Goal: Navigation & Orientation: Find specific page/section

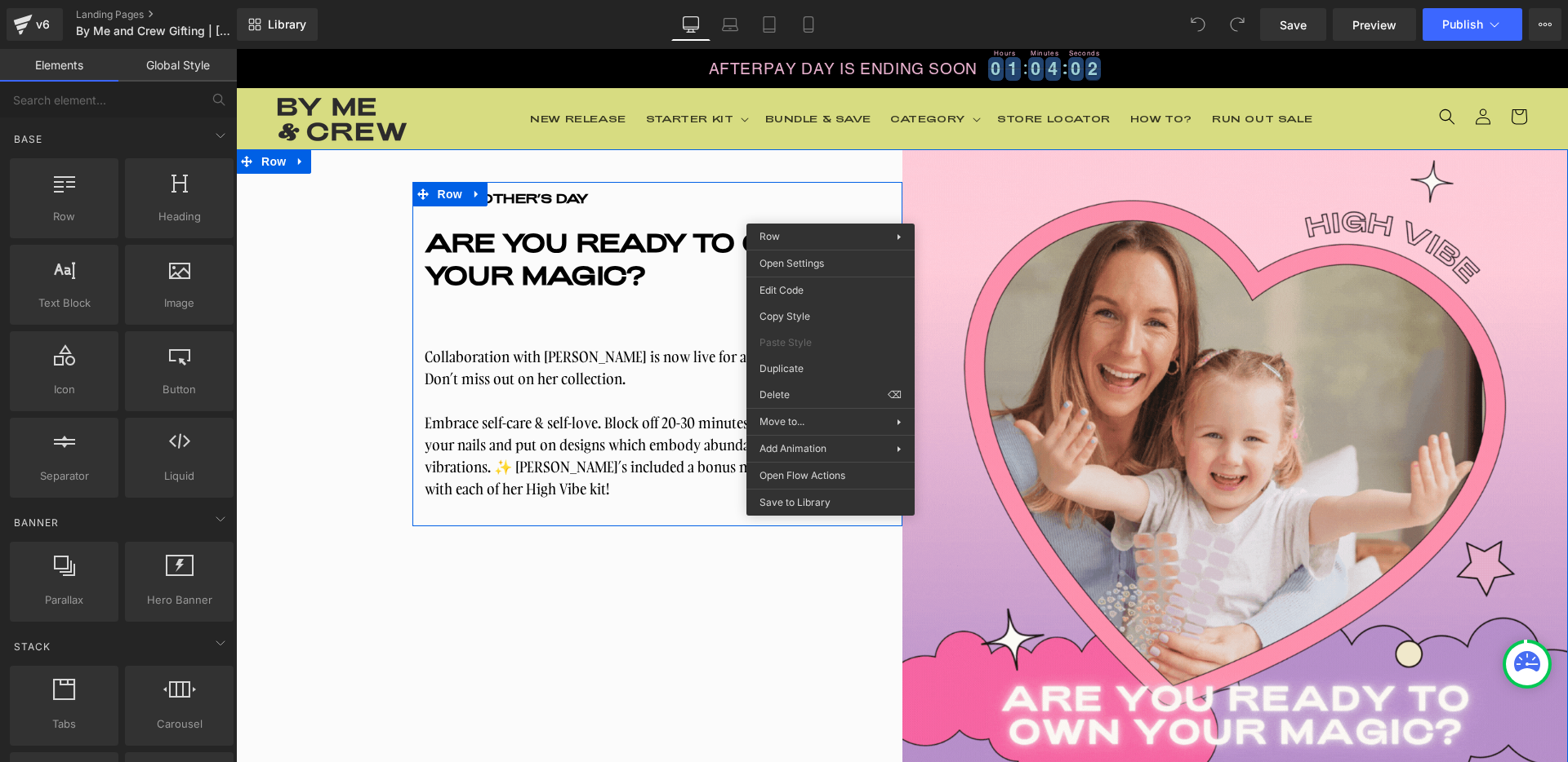
click at [754, 613] on div "THIS MOTHER’S DAY Text Block ARE YOU READY TO OWN YOUR MAGIC? Heading Collabora…" at bounding box center [569, 482] width 667 height 667
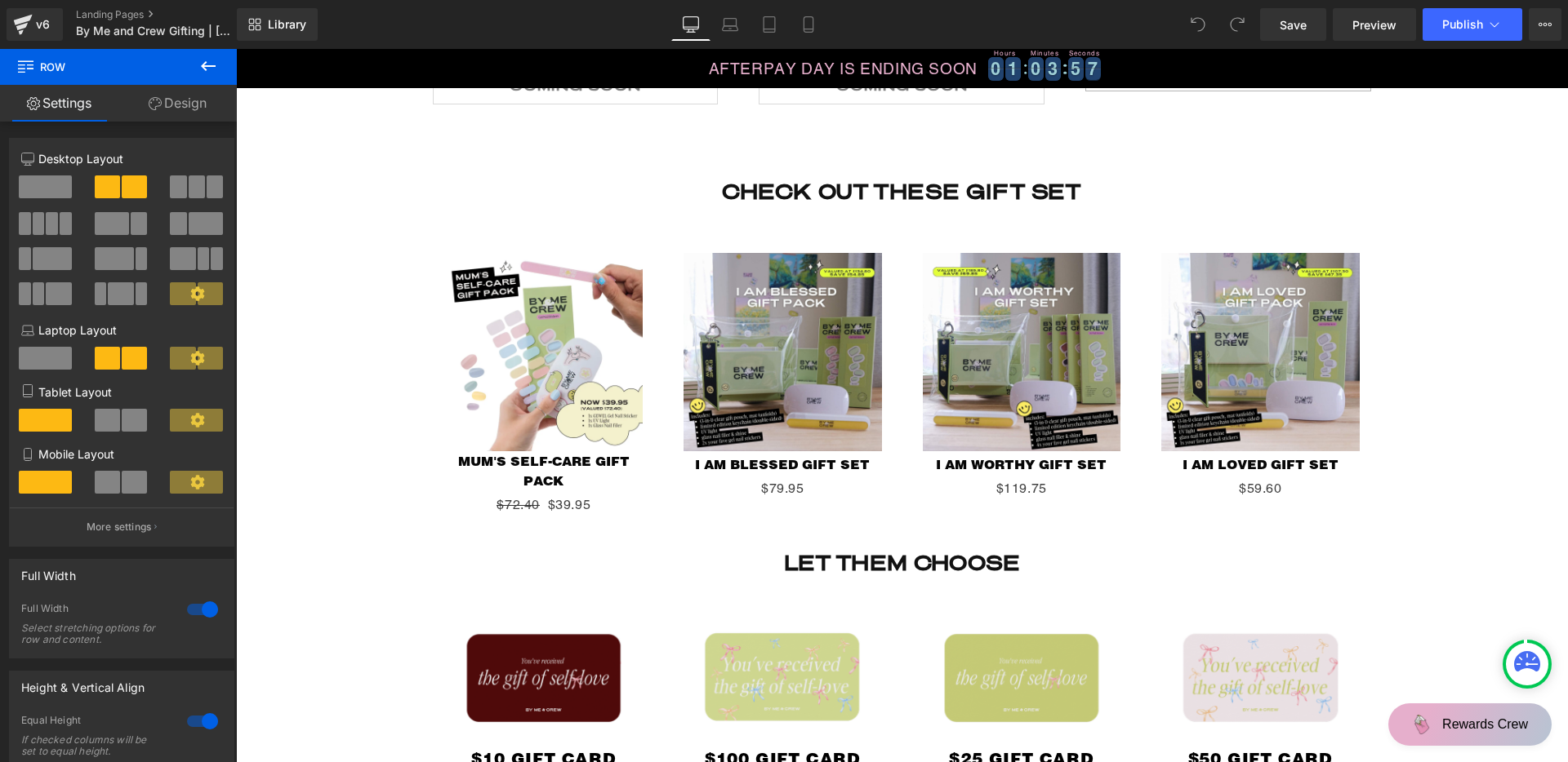
scroll to position [2881, 0]
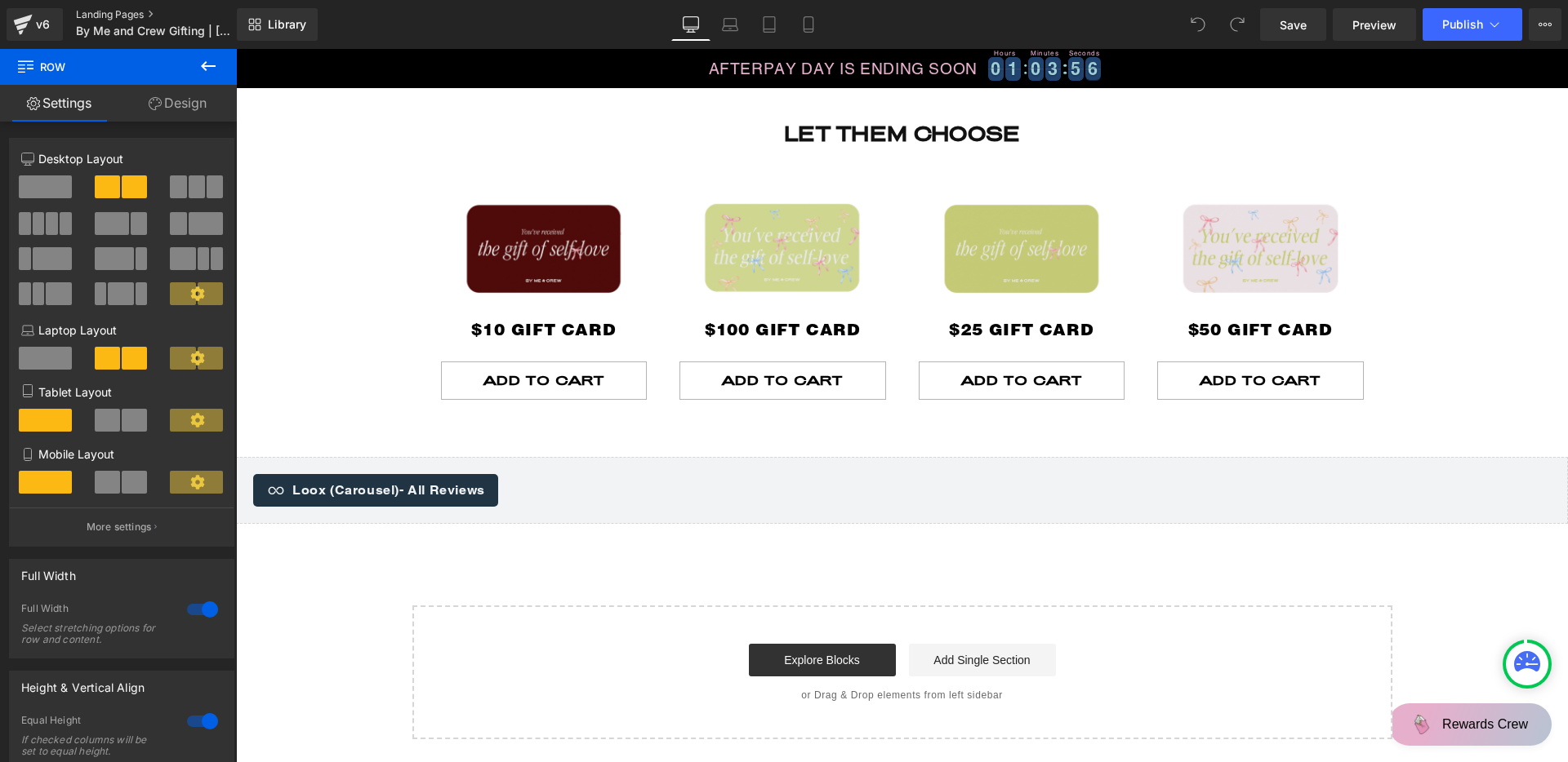
click at [115, 14] on link "Landing Pages" at bounding box center [170, 14] width 188 height 14
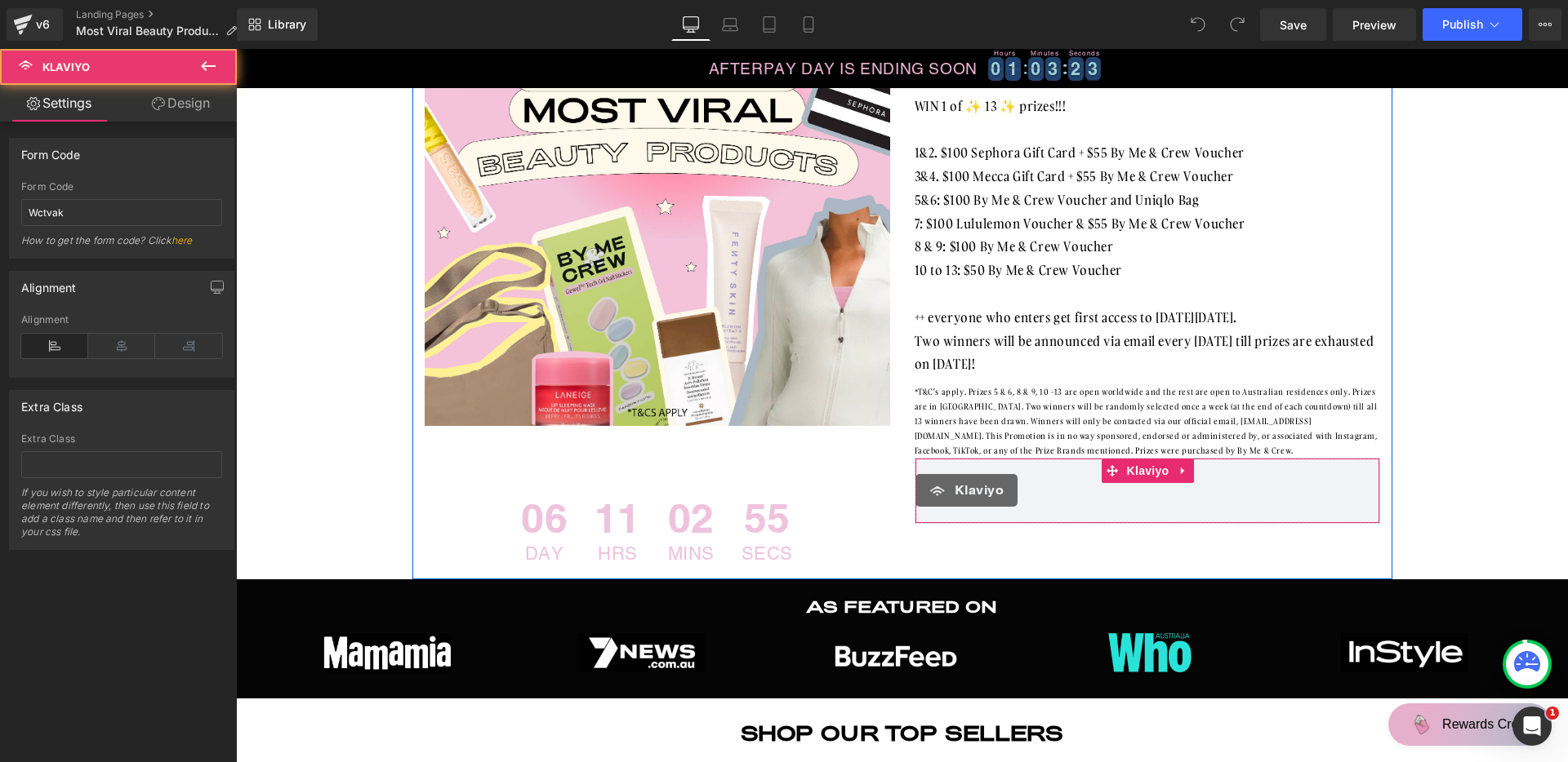
click at [1034, 476] on div "Klaviyo" at bounding box center [1140, 491] width 448 height 33
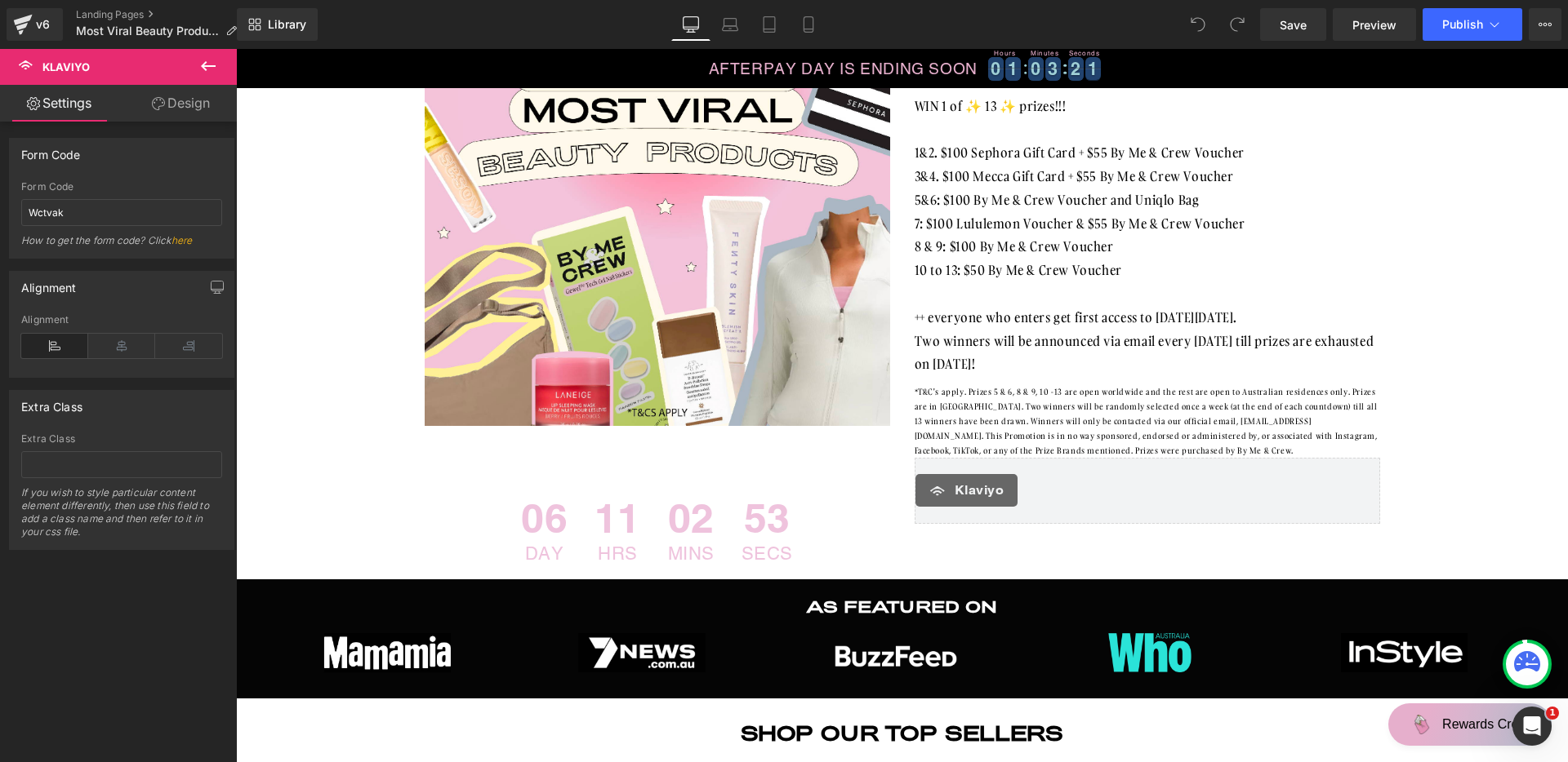
click at [221, 59] on button at bounding box center [207, 67] width 57 height 36
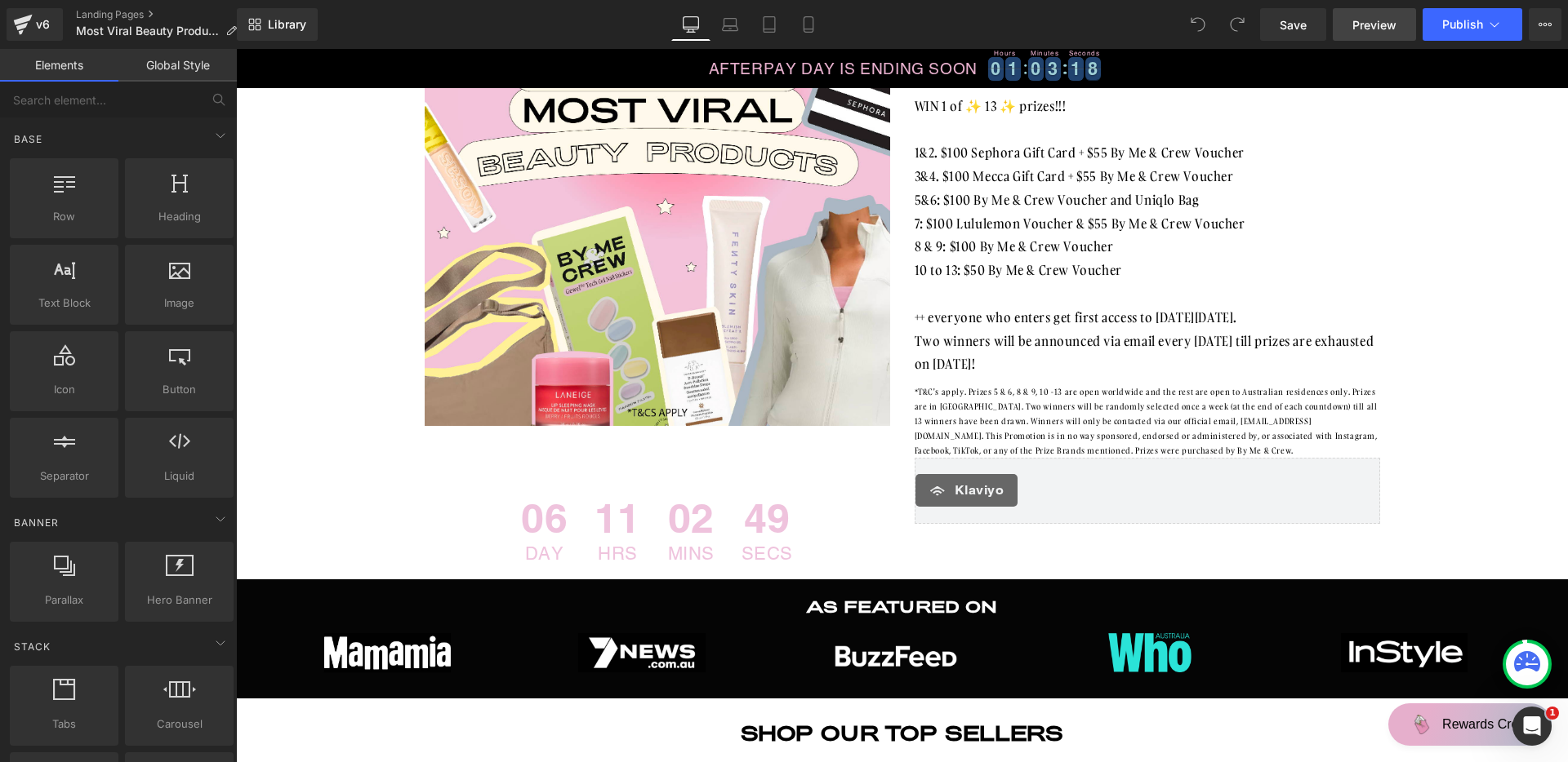
click at [1390, 22] on span "Preview" at bounding box center [1374, 25] width 44 height 17
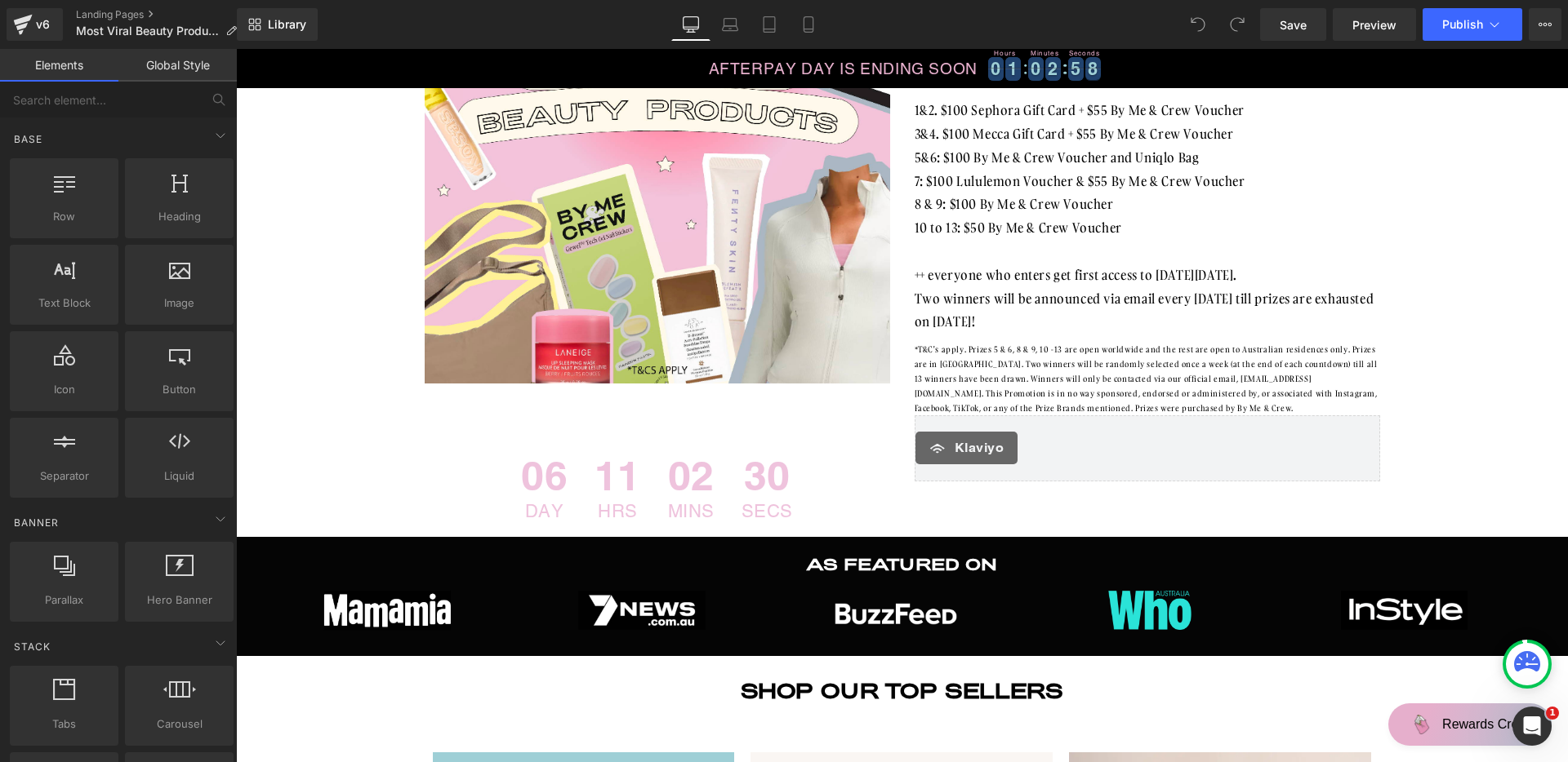
scroll to position [289, 0]
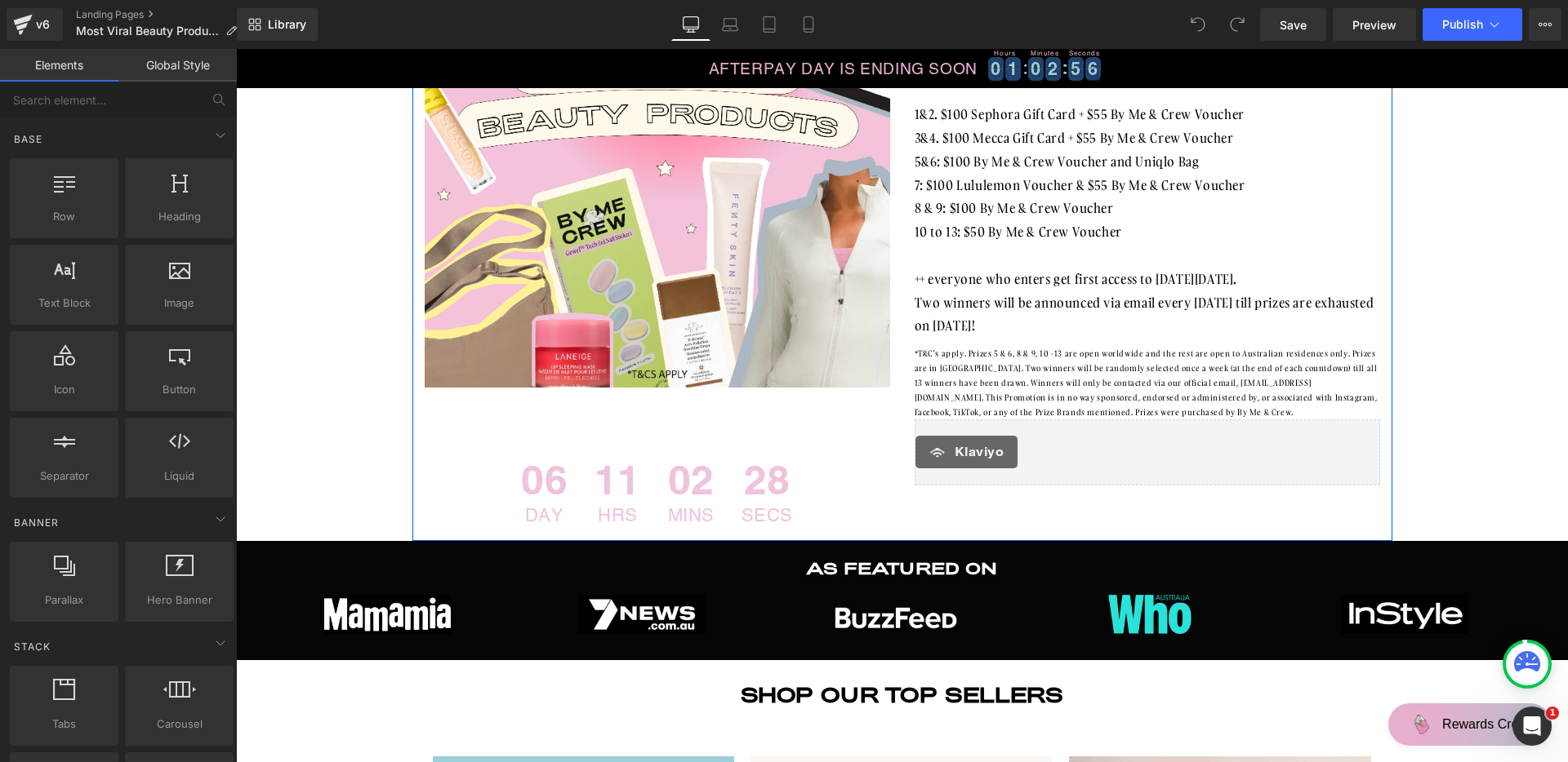
click at [1059, 440] on div "Klaviyo" at bounding box center [1140, 452] width 448 height 33
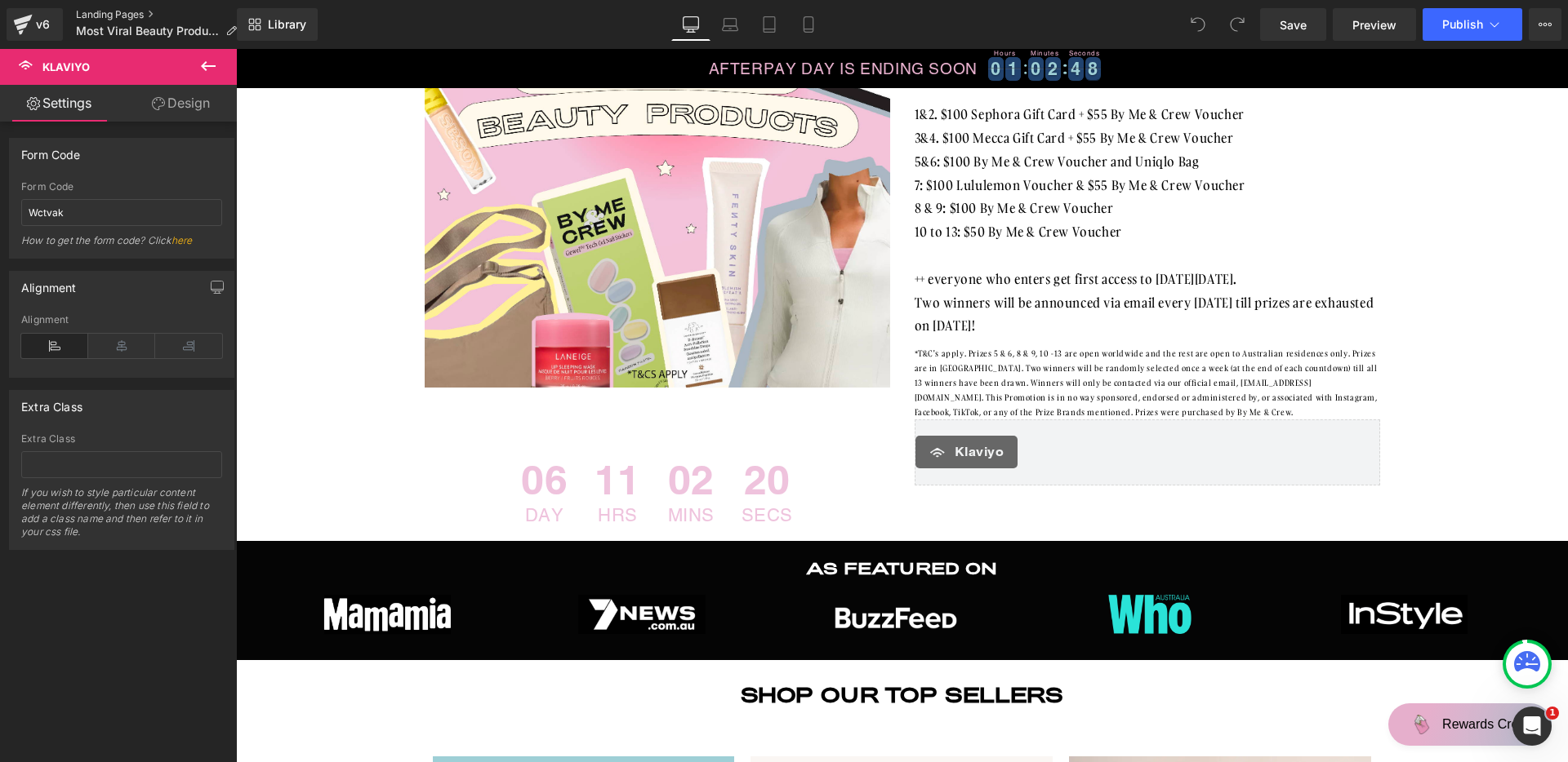
click at [98, 17] on link "Landing Pages" at bounding box center [163, 14] width 174 height 14
